Goal: Contribute content

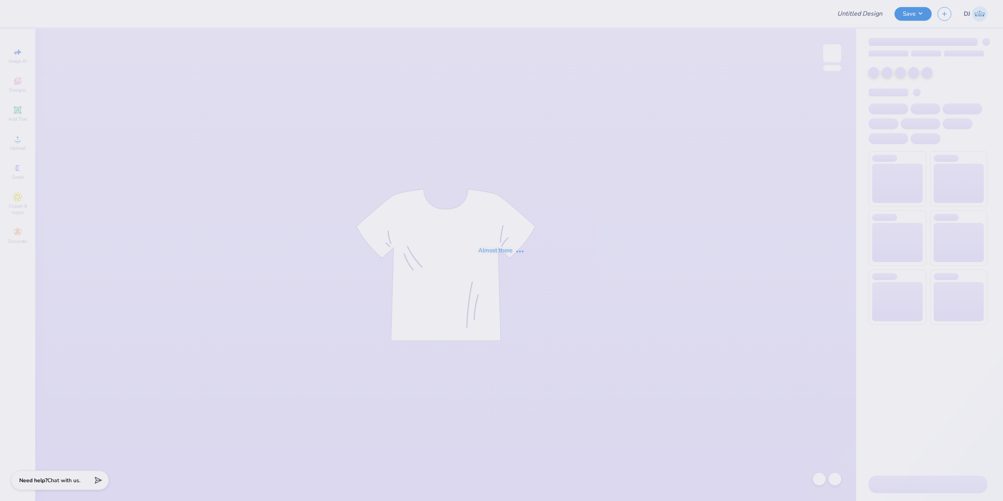
type input "The [GEOGRAPHIC_DATA][US_STATE] : [PERSON_NAME]"
